Goal: Information Seeking & Learning: Learn about a topic

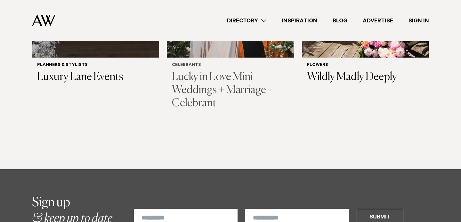
scroll to position [840, 0]
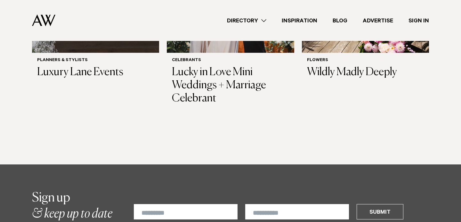
click at [251, 24] on link "Directory" at bounding box center [246, 20] width 55 height 9
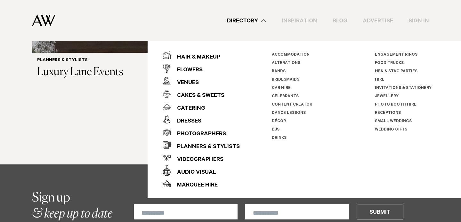
click at [275, 95] on link "Celebrants" at bounding box center [285, 96] width 27 height 4
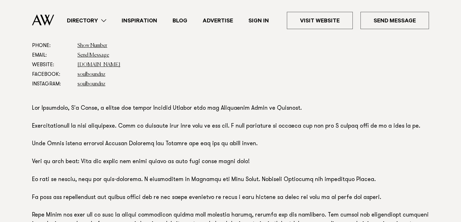
scroll to position [360, 0]
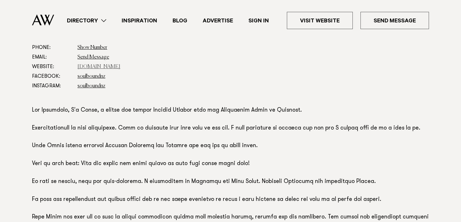
click at [97, 67] on link "www.soulbound.co.nz" at bounding box center [99, 66] width 43 height 5
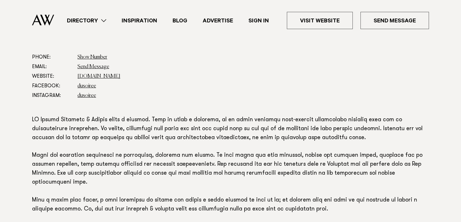
scroll to position [374, 0]
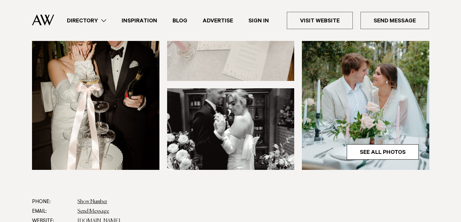
scroll to position [323, 0]
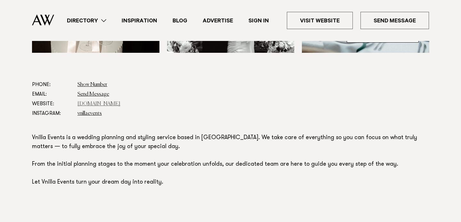
click at [105, 104] on link "www.vnillaevents.com" at bounding box center [99, 104] width 43 height 5
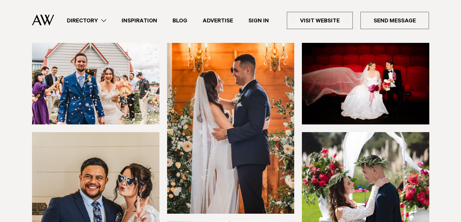
scroll to position [422, 0]
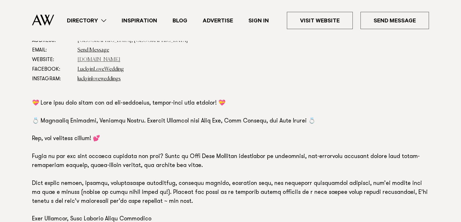
click at [101, 62] on link "luckyinlove.co.nz" at bounding box center [99, 59] width 43 height 5
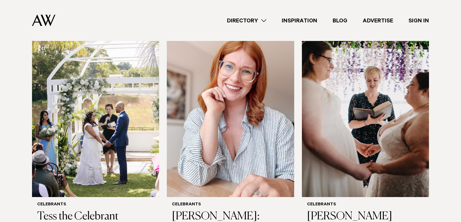
scroll to position [442, 0]
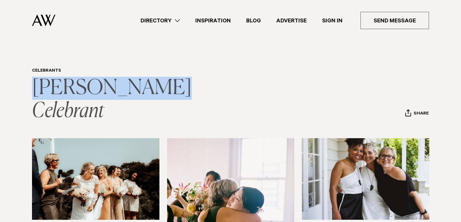
drag, startPoint x: 20, startPoint y: 92, endPoint x: 156, endPoint y: 93, distance: 136.8
click at [156, 93] on div "Celebrants Carla Rotondo Celebrant Share Copy Link Email twitter" at bounding box center [230, 95] width 451 height 55
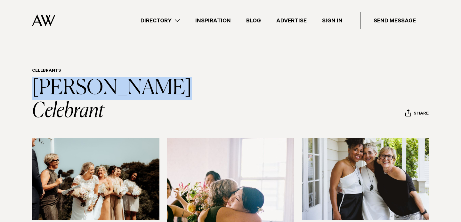
copy link "Carla Rotondo"
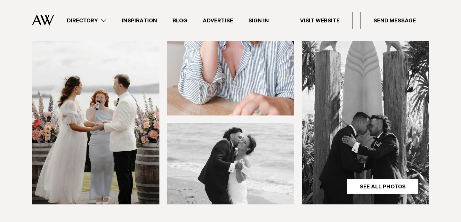
scroll to position [193, 0]
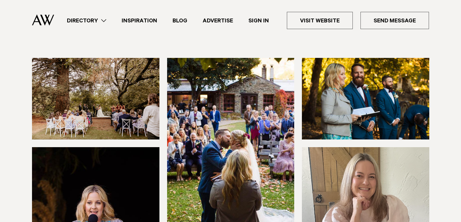
scroll to position [58, 0]
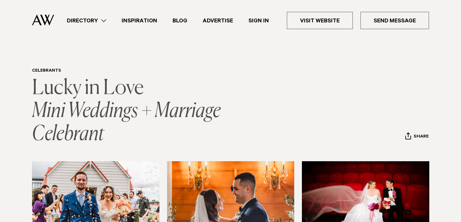
scroll to position [85, 0]
